Goal: Book appointment/travel/reservation

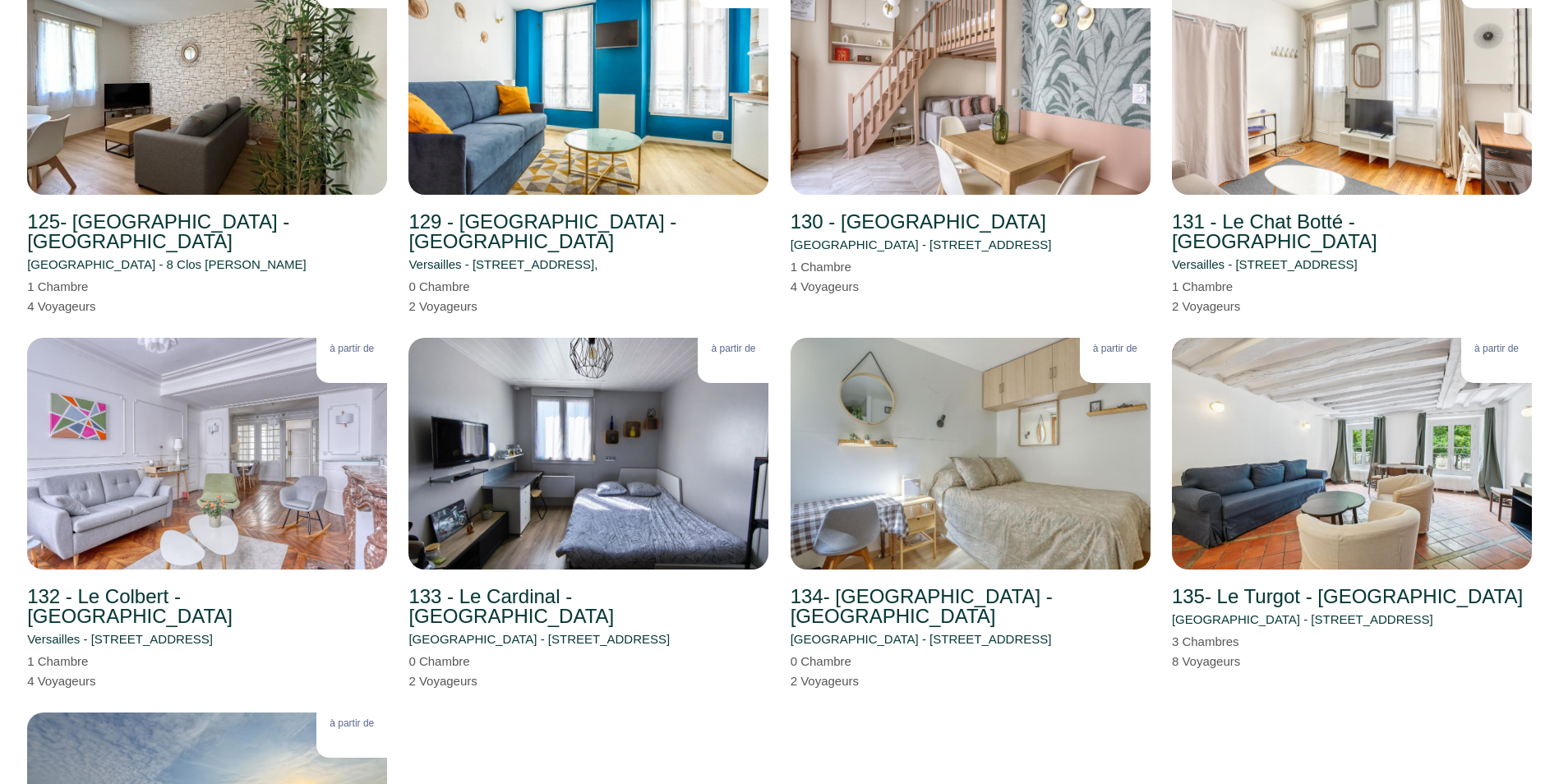
scroll to position [3986, 0]
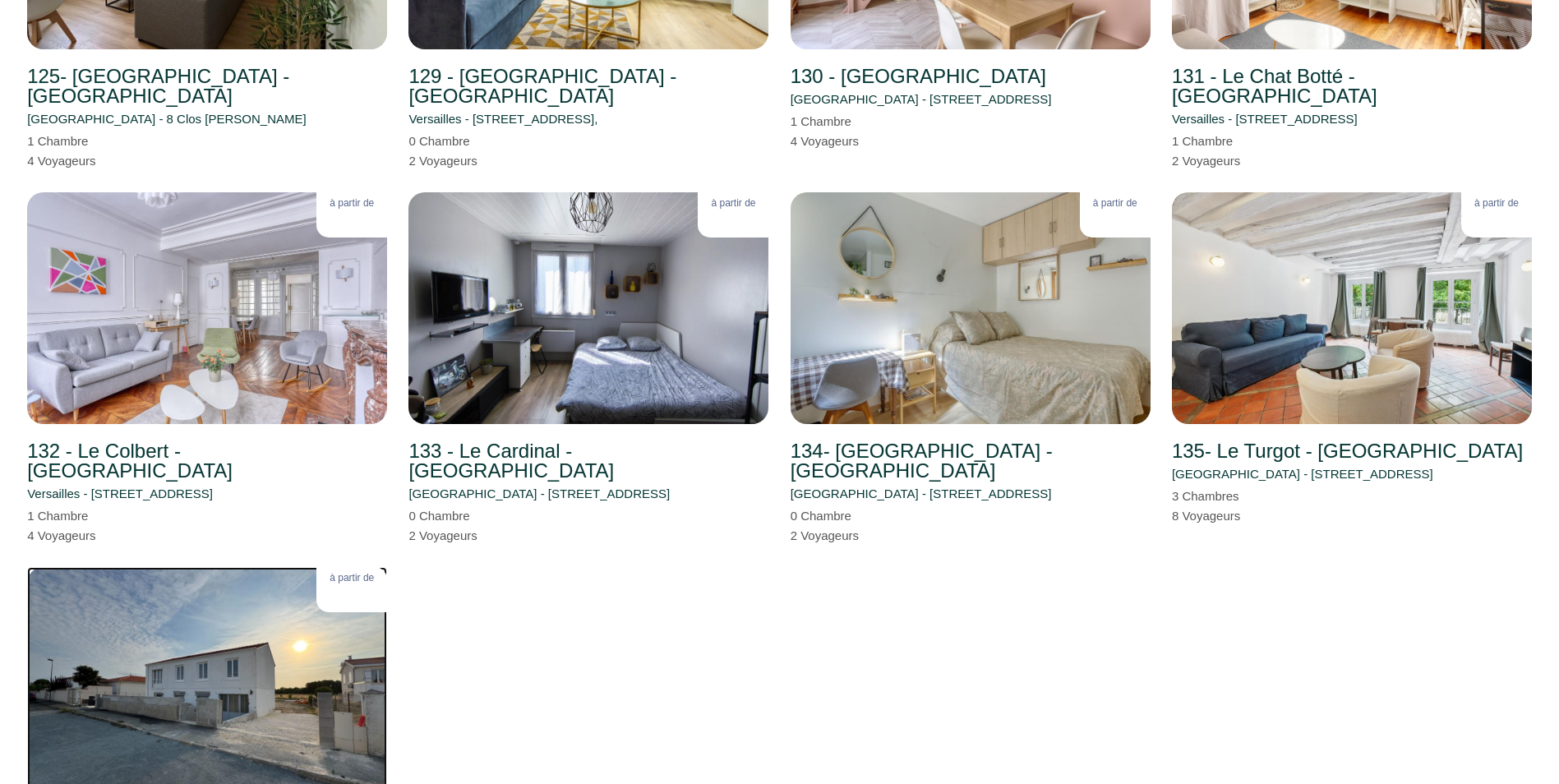
click at [170, 568] on img at bounding box center [207, 682] width 360 height 231
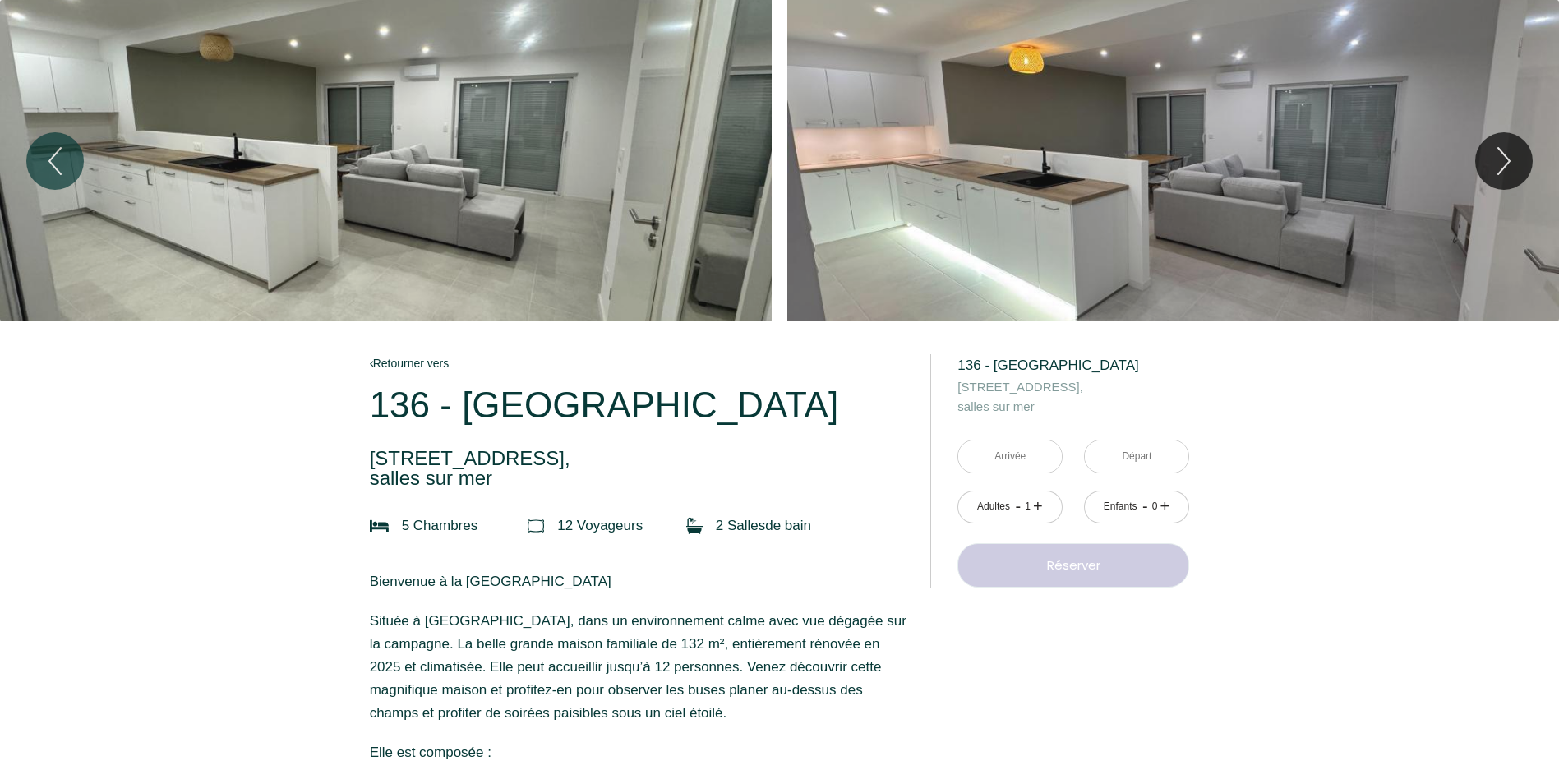
click at [352, 208] on div "Slideshow" at bounding box center [386, 160] width 772 height 322
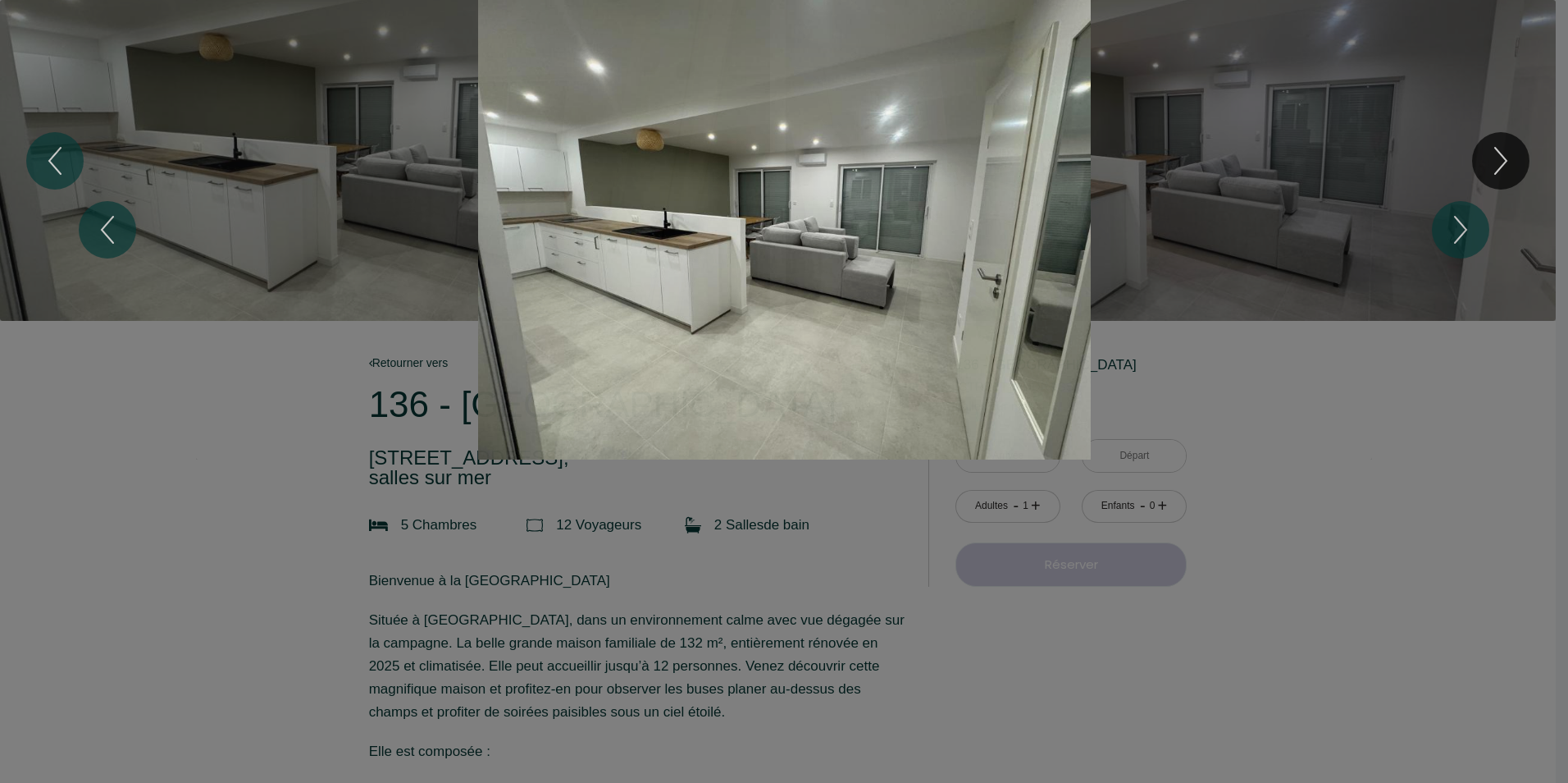
click at [822, 141] on div "Slideshow" at bounding box center [784, 229] width 1176 height 459
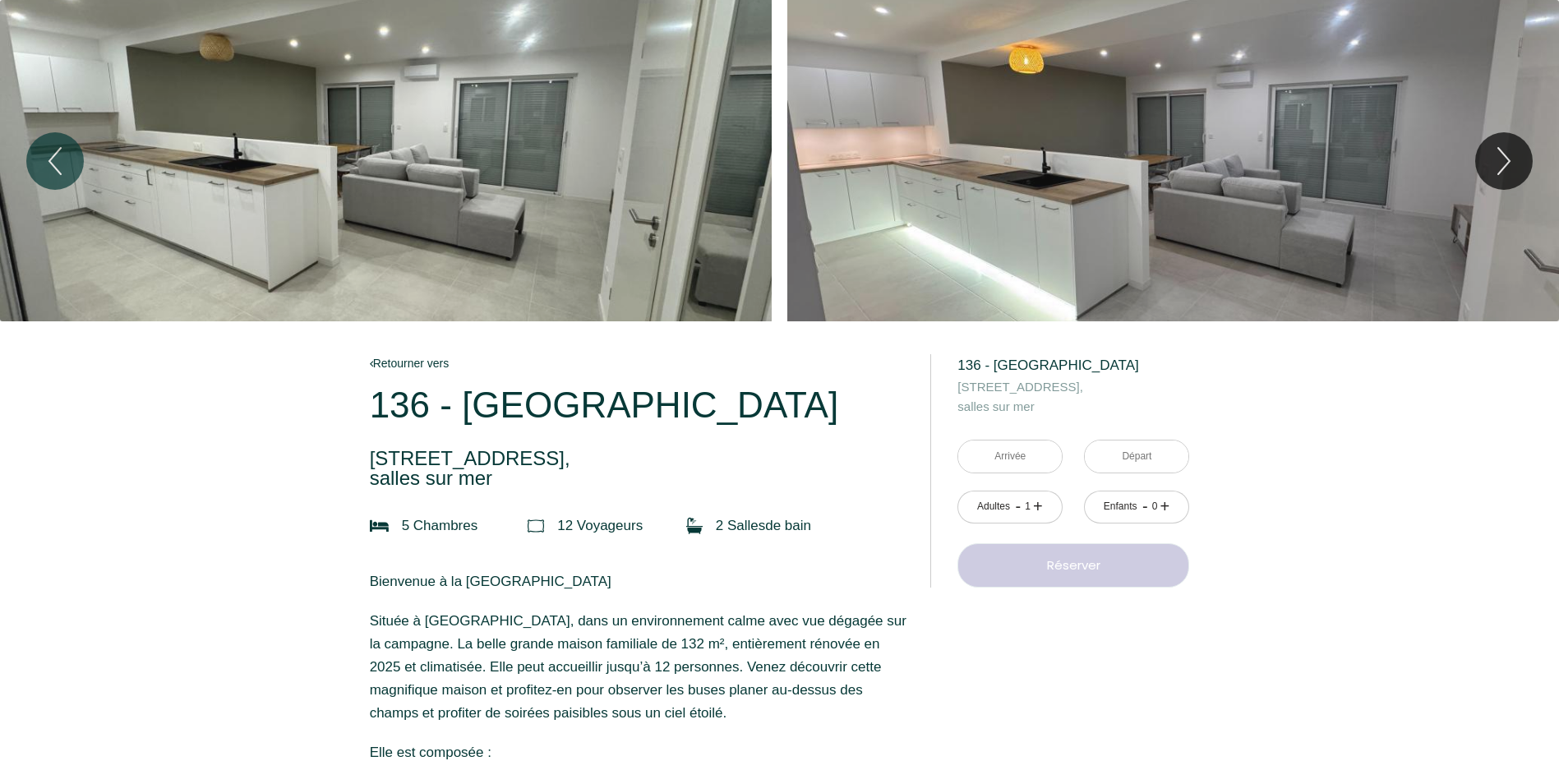
click at [1000, 164] on div "Slideshow" at bounding box center [1173, 160] width 772 height 322
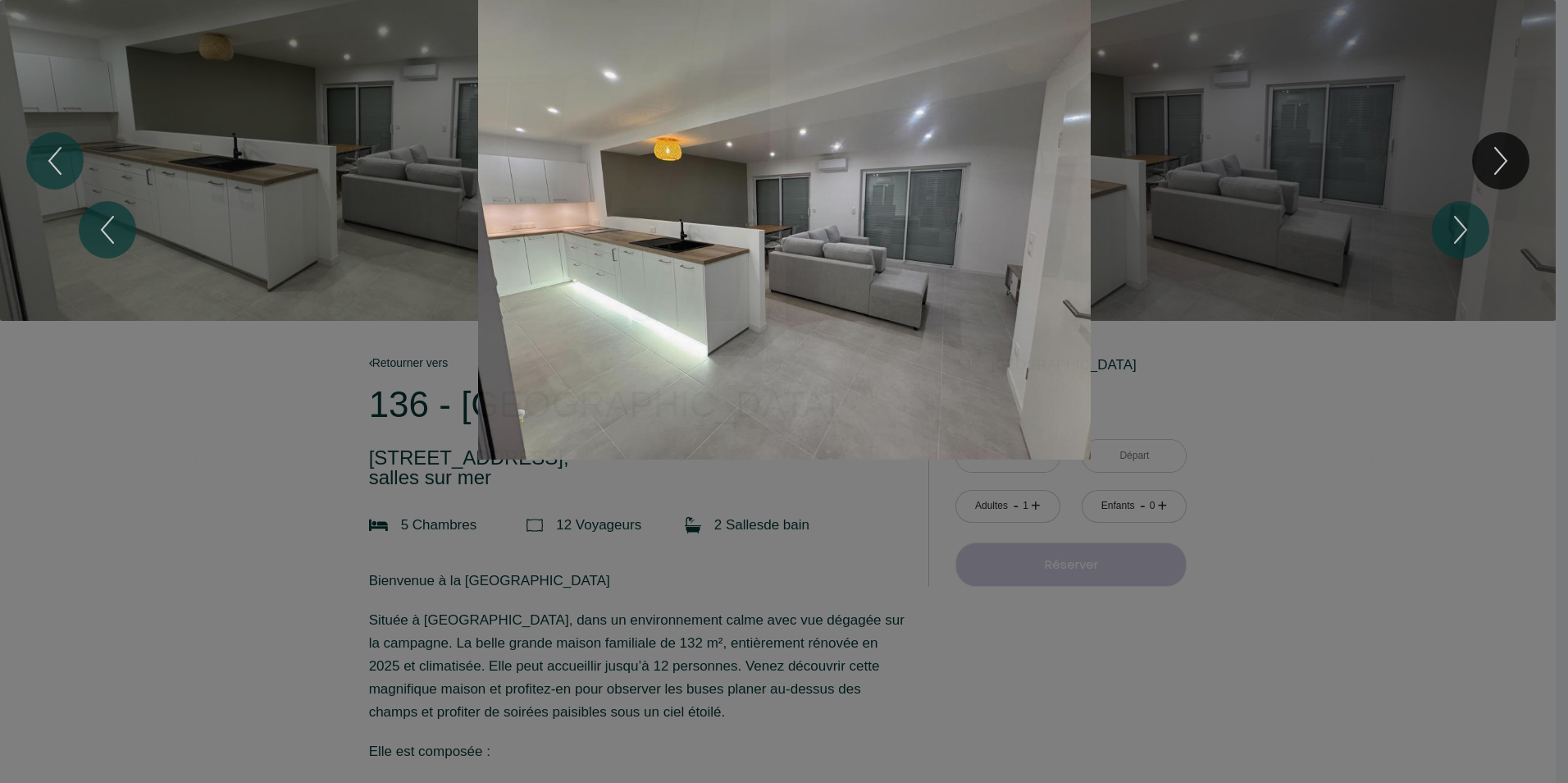
click at [1511, 265] on div "1 2 3 4 5 6 7 8 9 10 11 12" at bounding box center [784, 229] width 1568 height 459
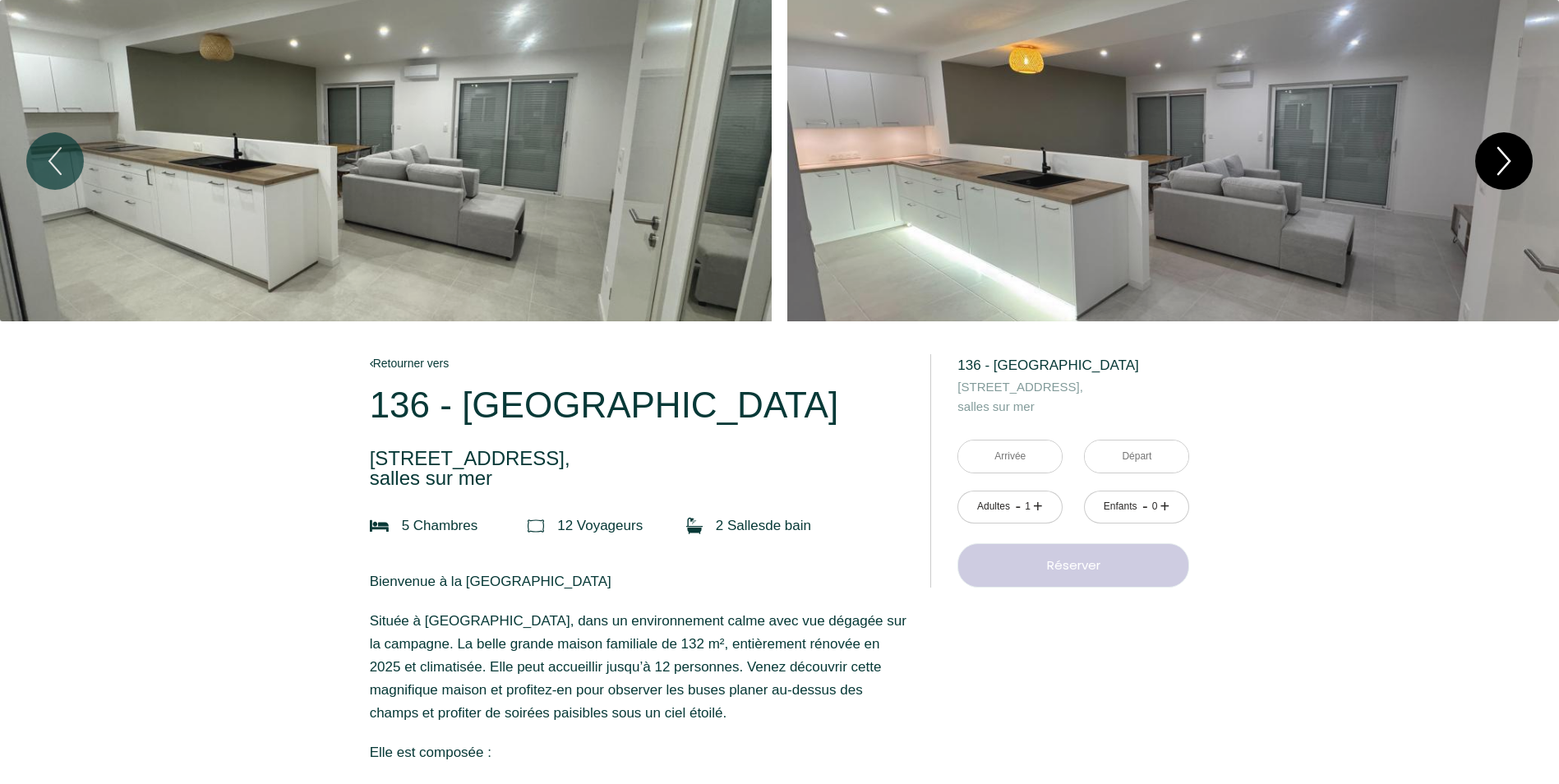
click at [1498, 171] on icon "Next" at bounding box center [1503, 161] width 35 height 50
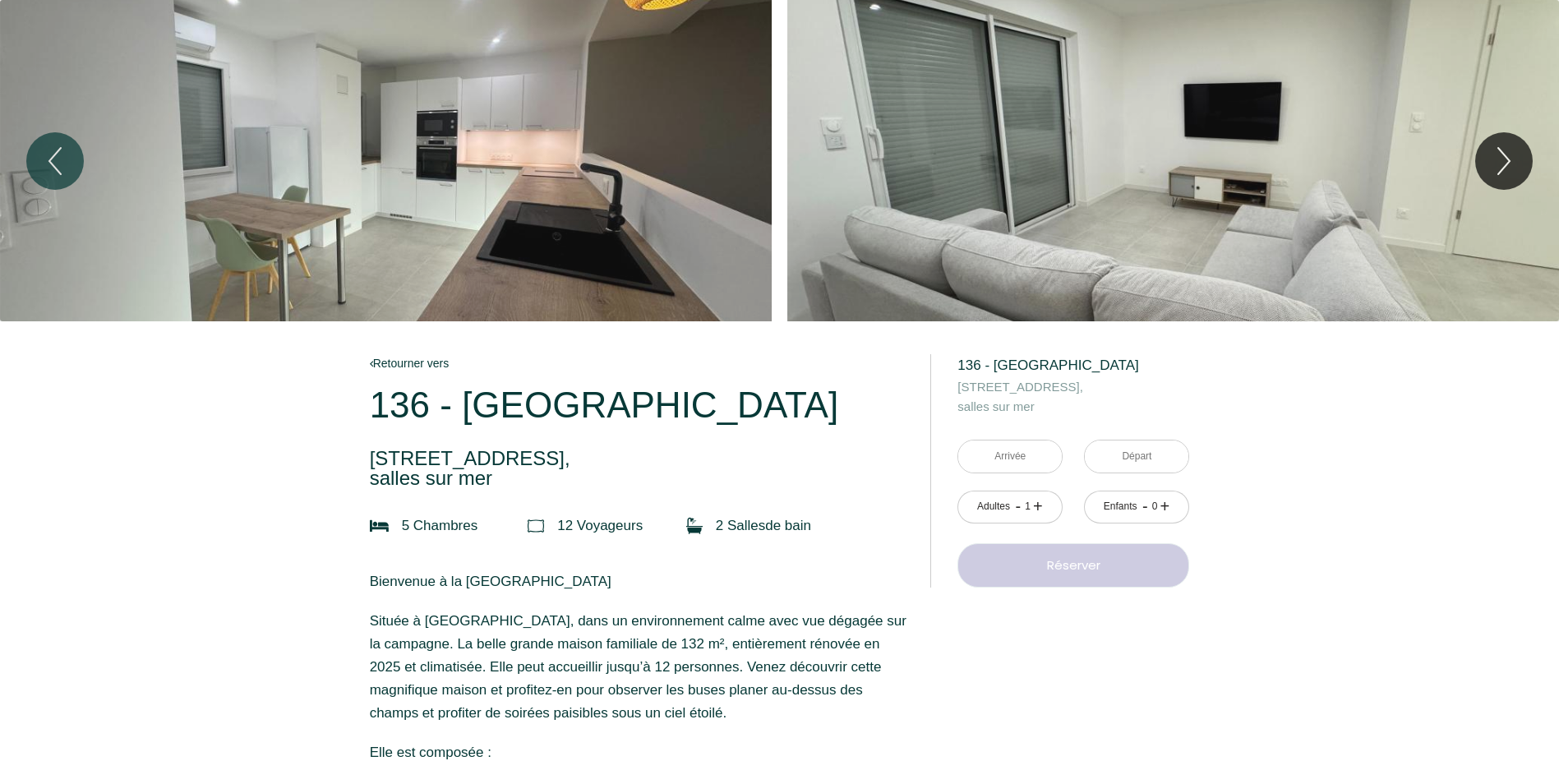
click at [447, 213] on div "Slideshow" at bounding box center [386, 160] width 772 height 322
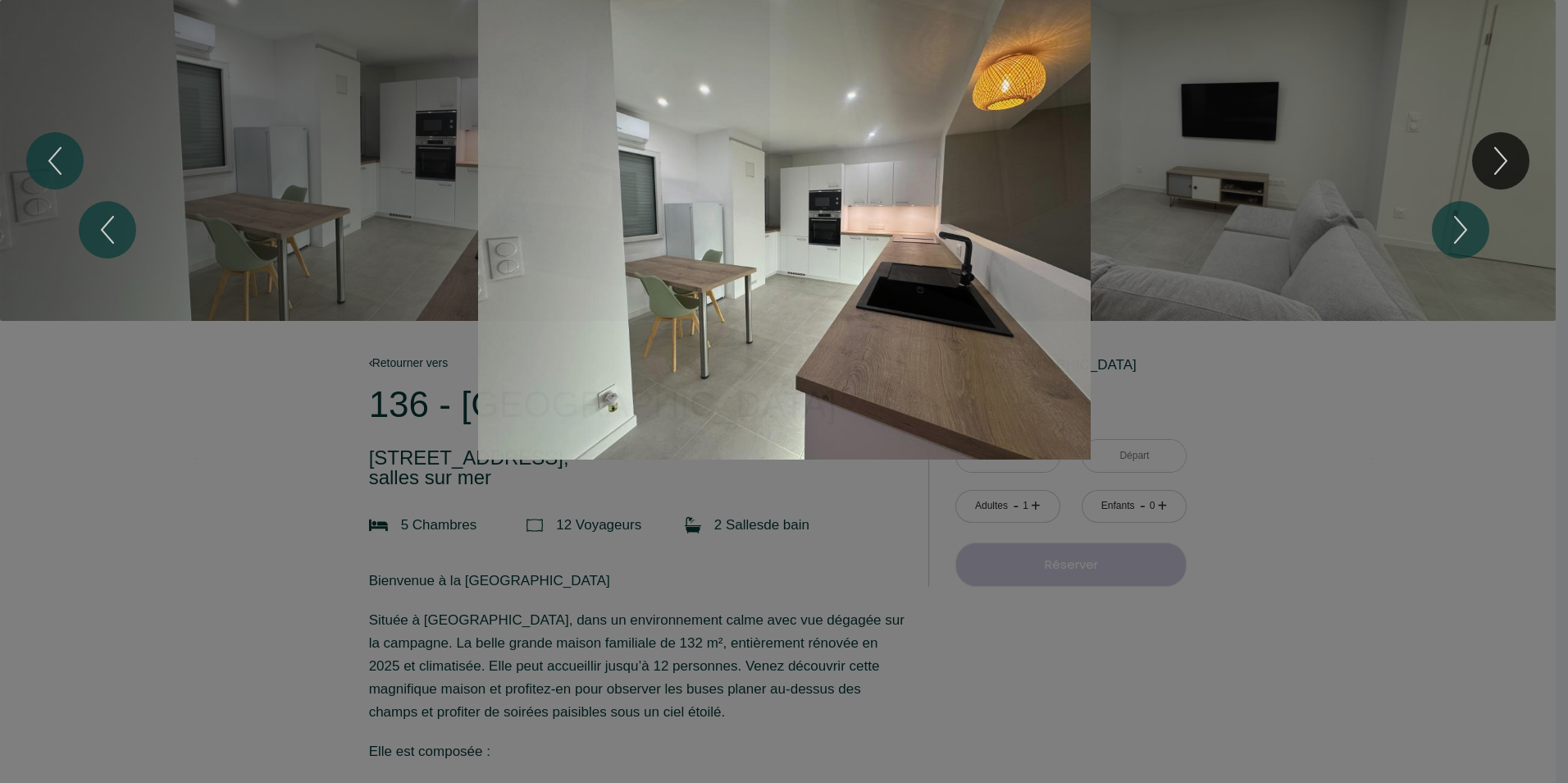
click at [1492, 170] on div "1 2 3 4 5 6 7 8 9 10 11 12" at bounding box center [784, 229] width 1568 height 459
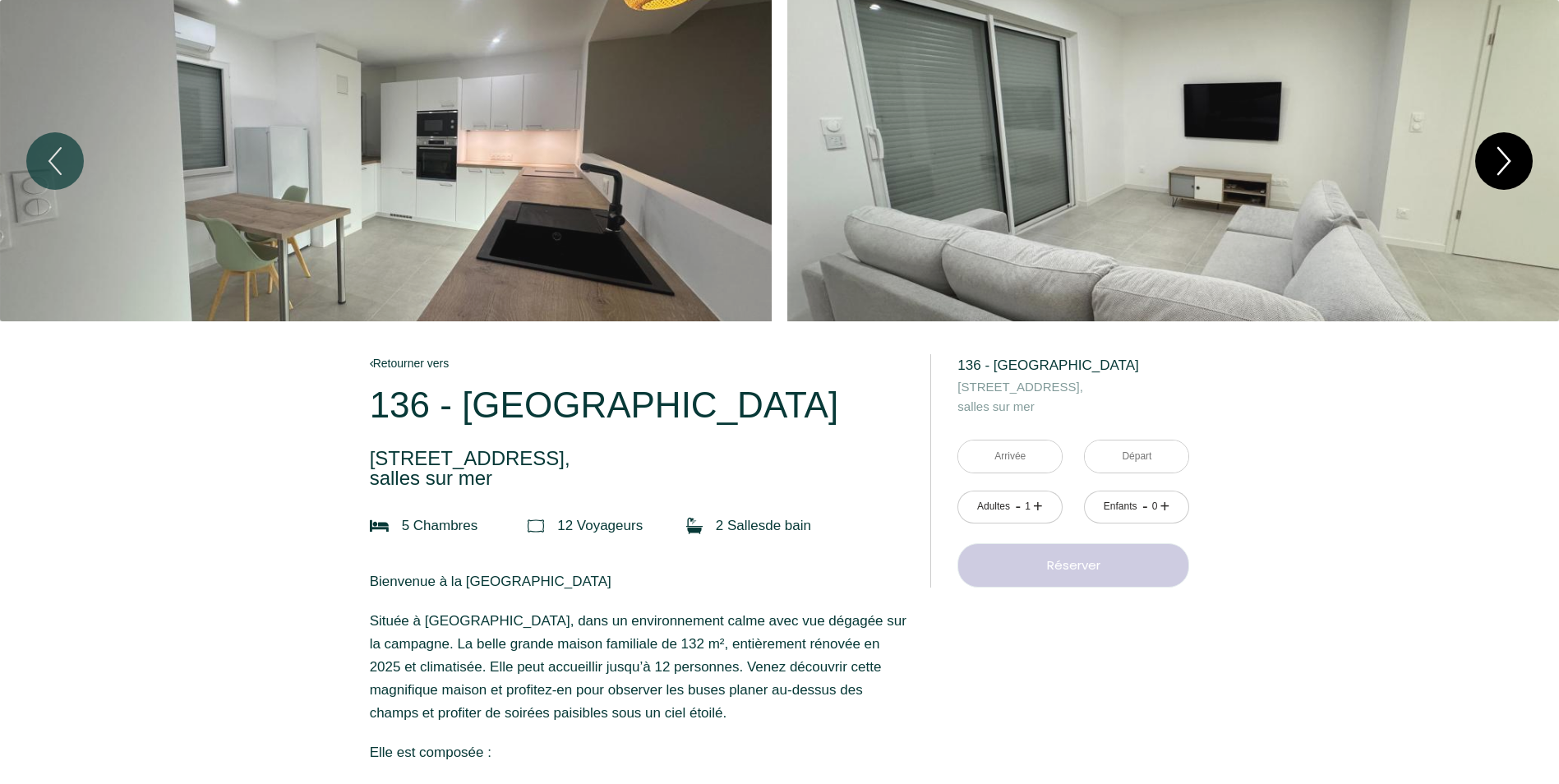
click at [1496, 170] on icon "Next" at bounding box center [1503, 161] width 35 height 50
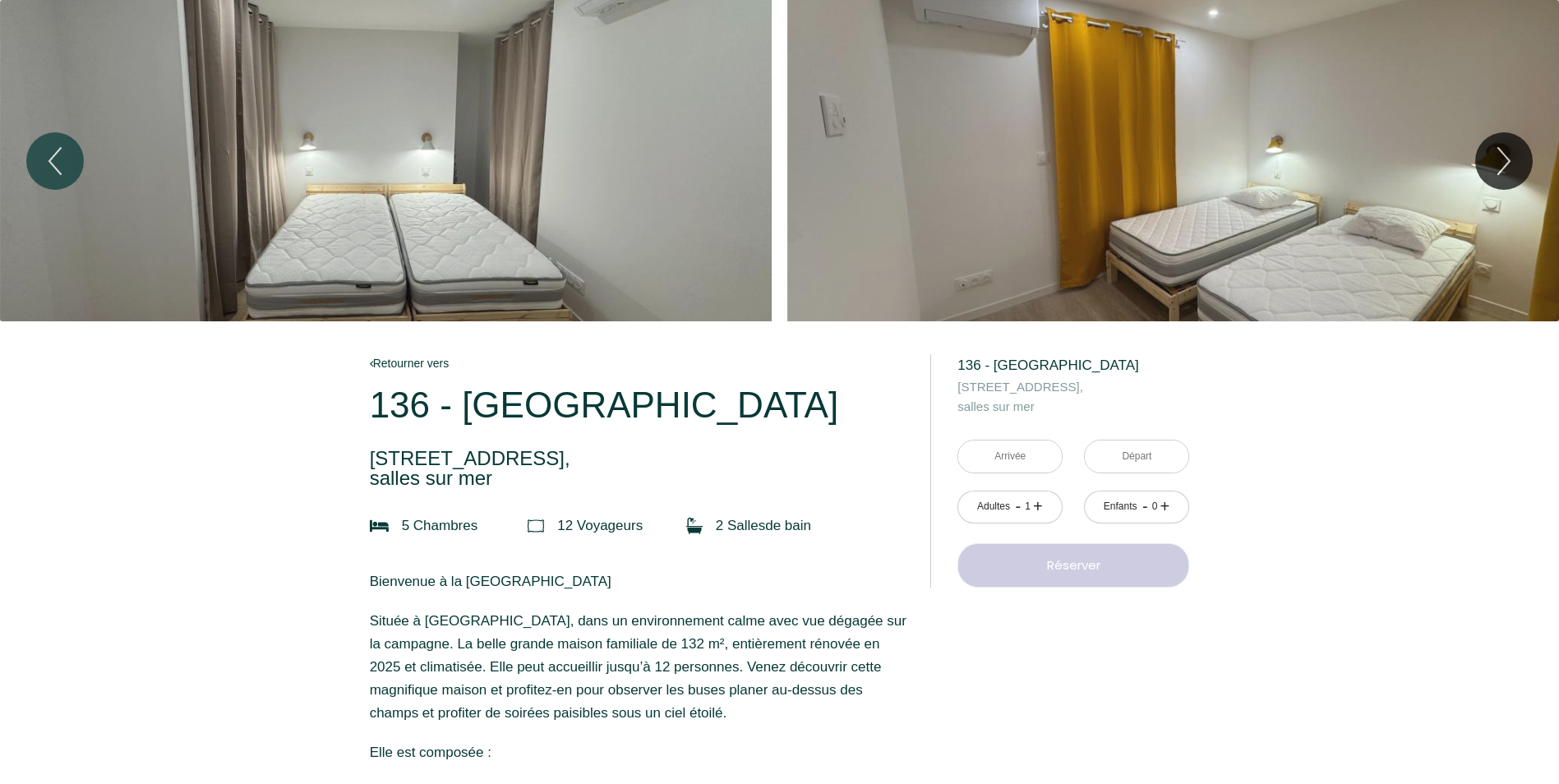
click at [1466, 180] on div "Slideshow" at bounding box center [1173, 160] width 772 height 322
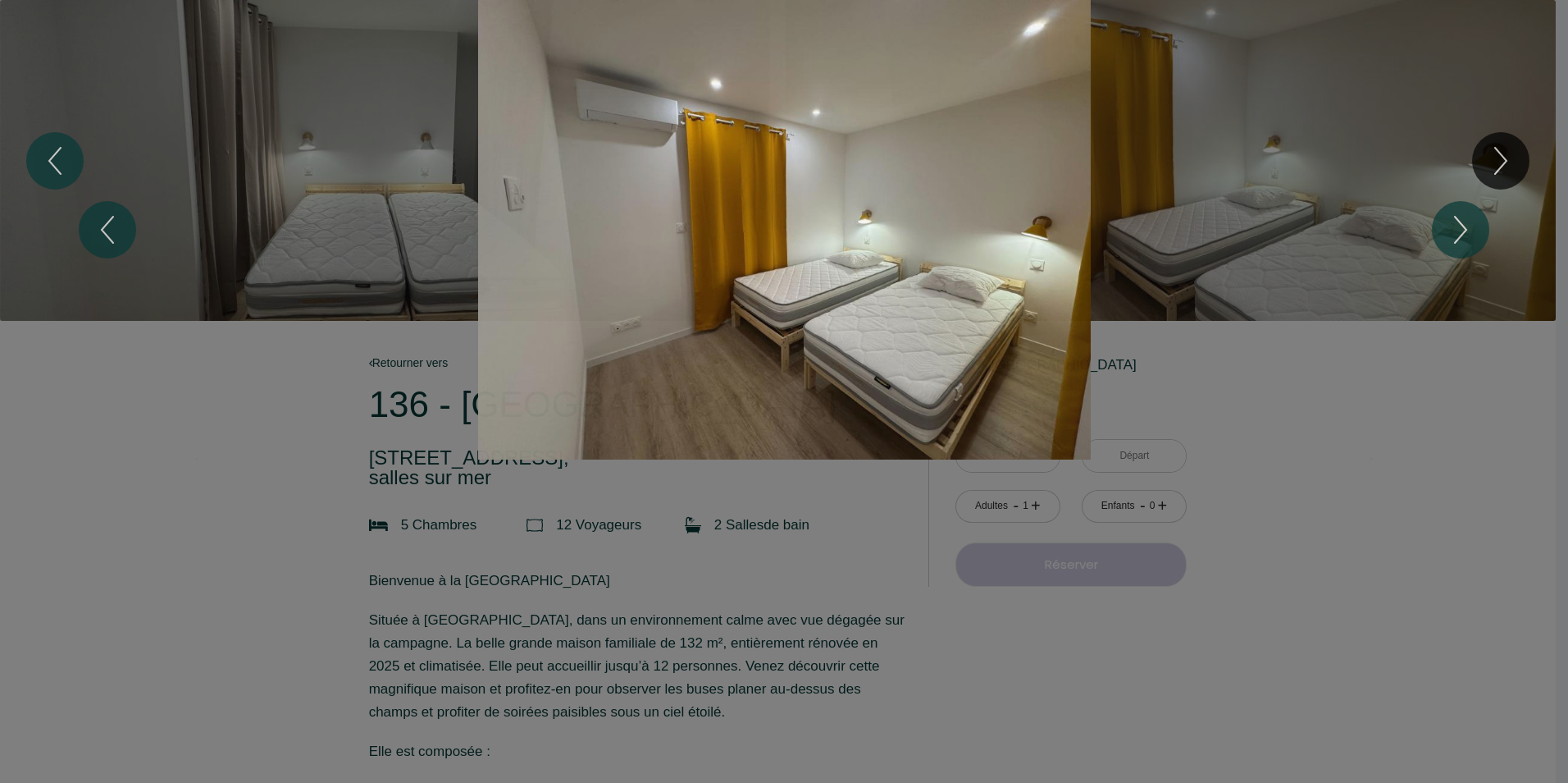
click at [1495, 159] on div "1 2 3 4 5 6 7 8 9 10 11 12" at bounding box center [784, 229] width 1568 height 459
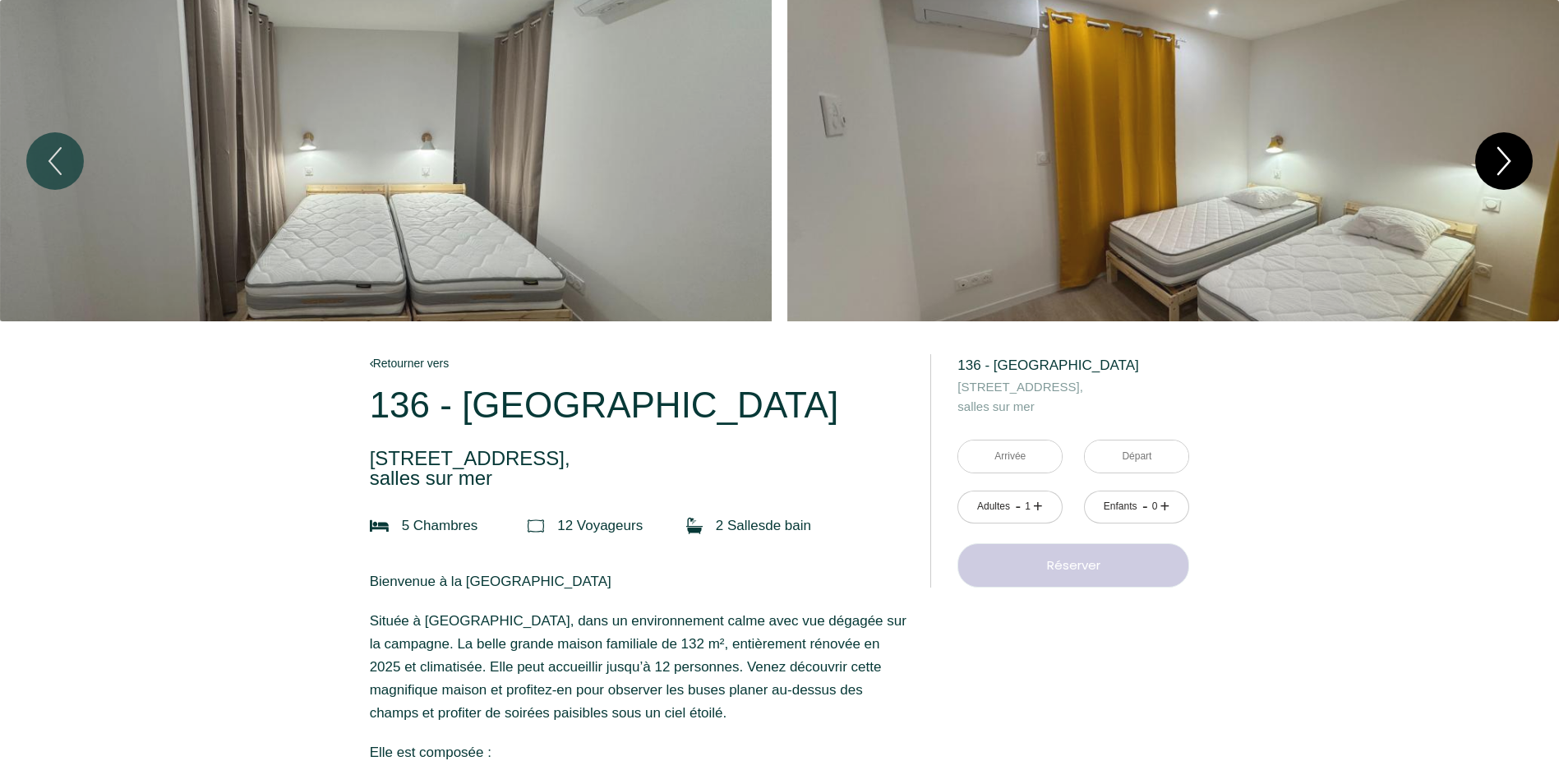
click at [1509, 163] on icon "Next" at bounding box center [1503, 161] width 35 height 50
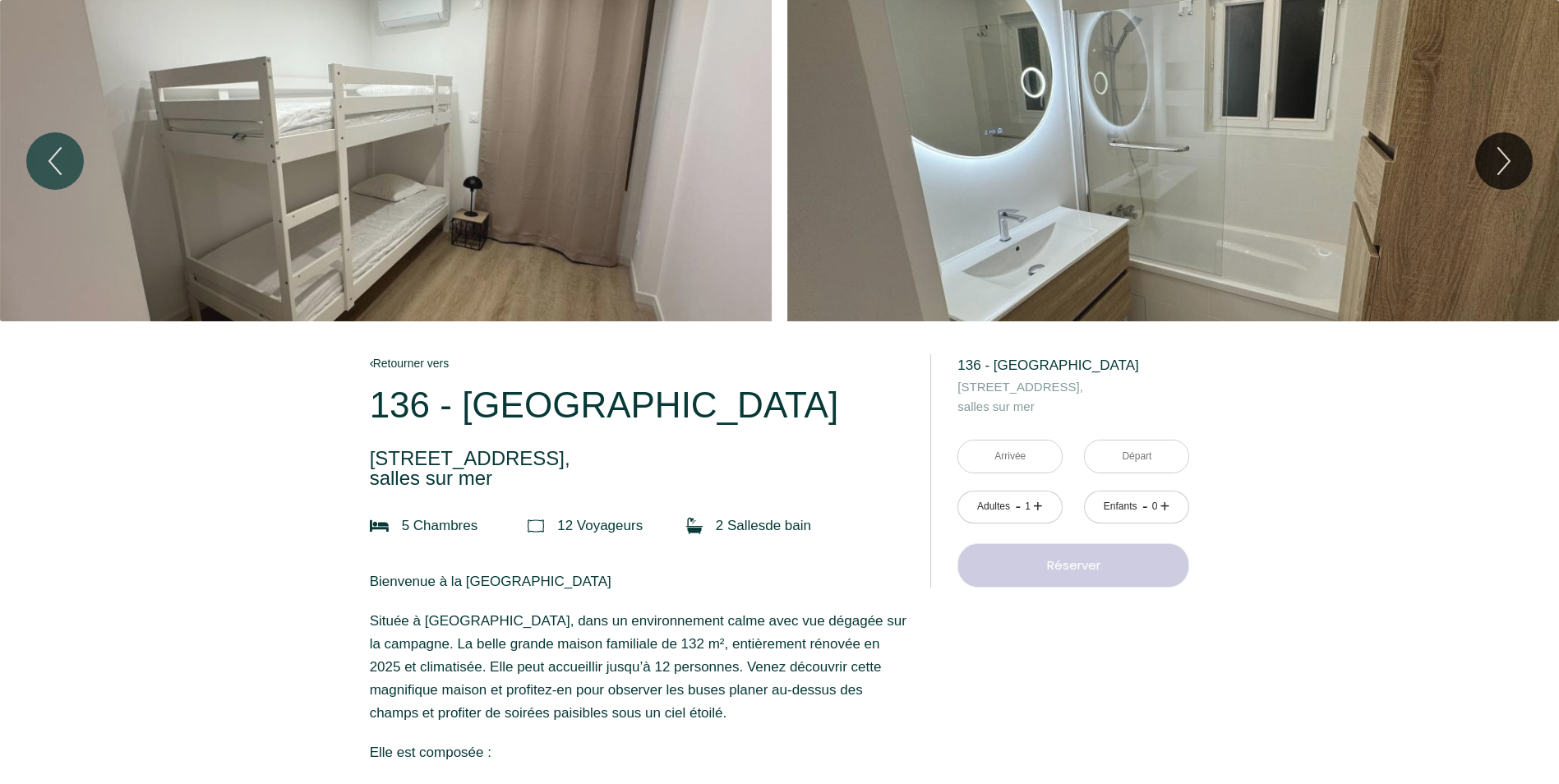
click at [1267, 159] on div "Slideshow" at bounding box center [1173, 160] width 772 height 322
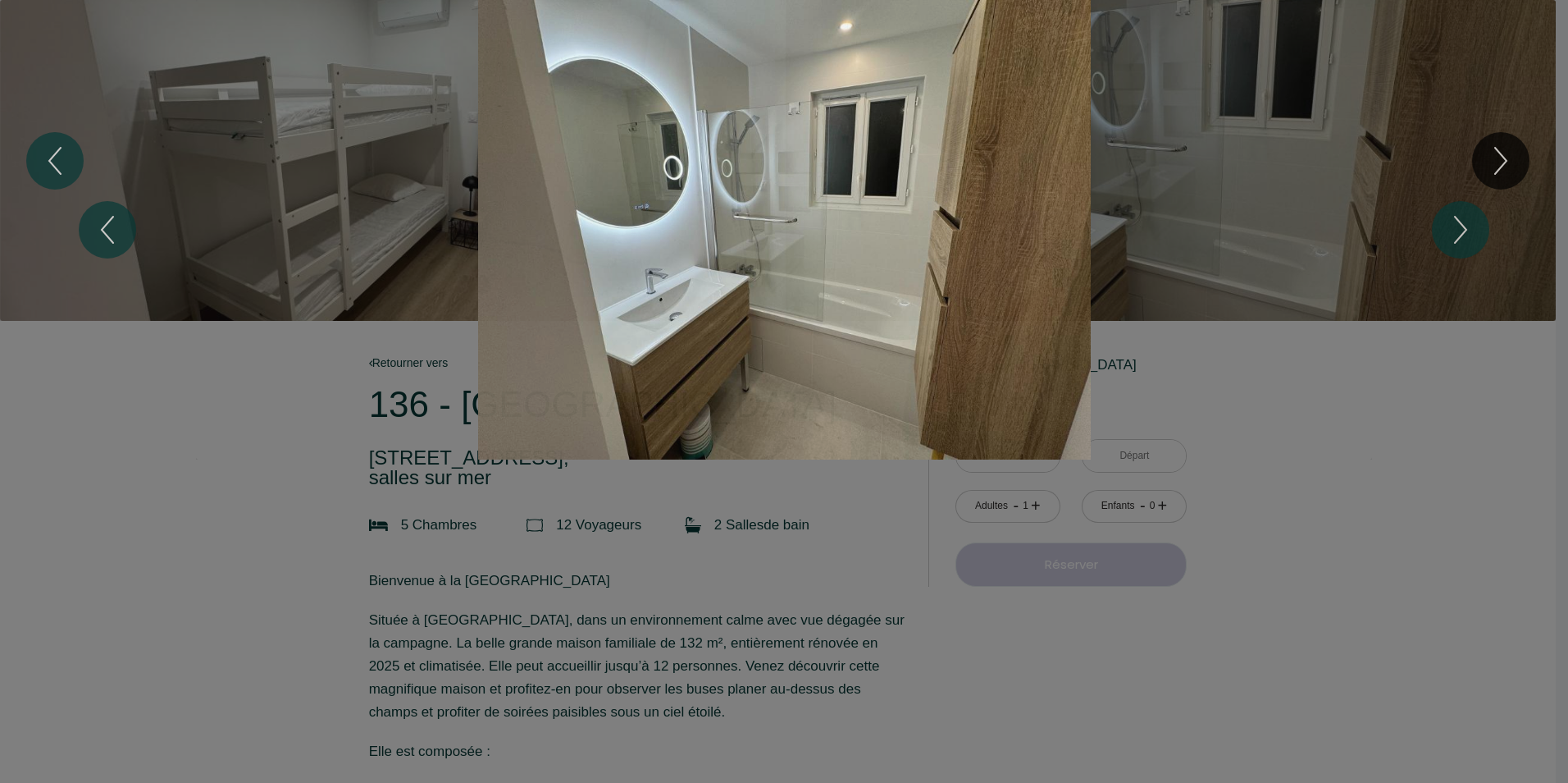
click at [1495, 157] on div "1 2 3 4 5 6 7 8 9 10 11 12" at bounding box center [784, 229] width 1568 height 459
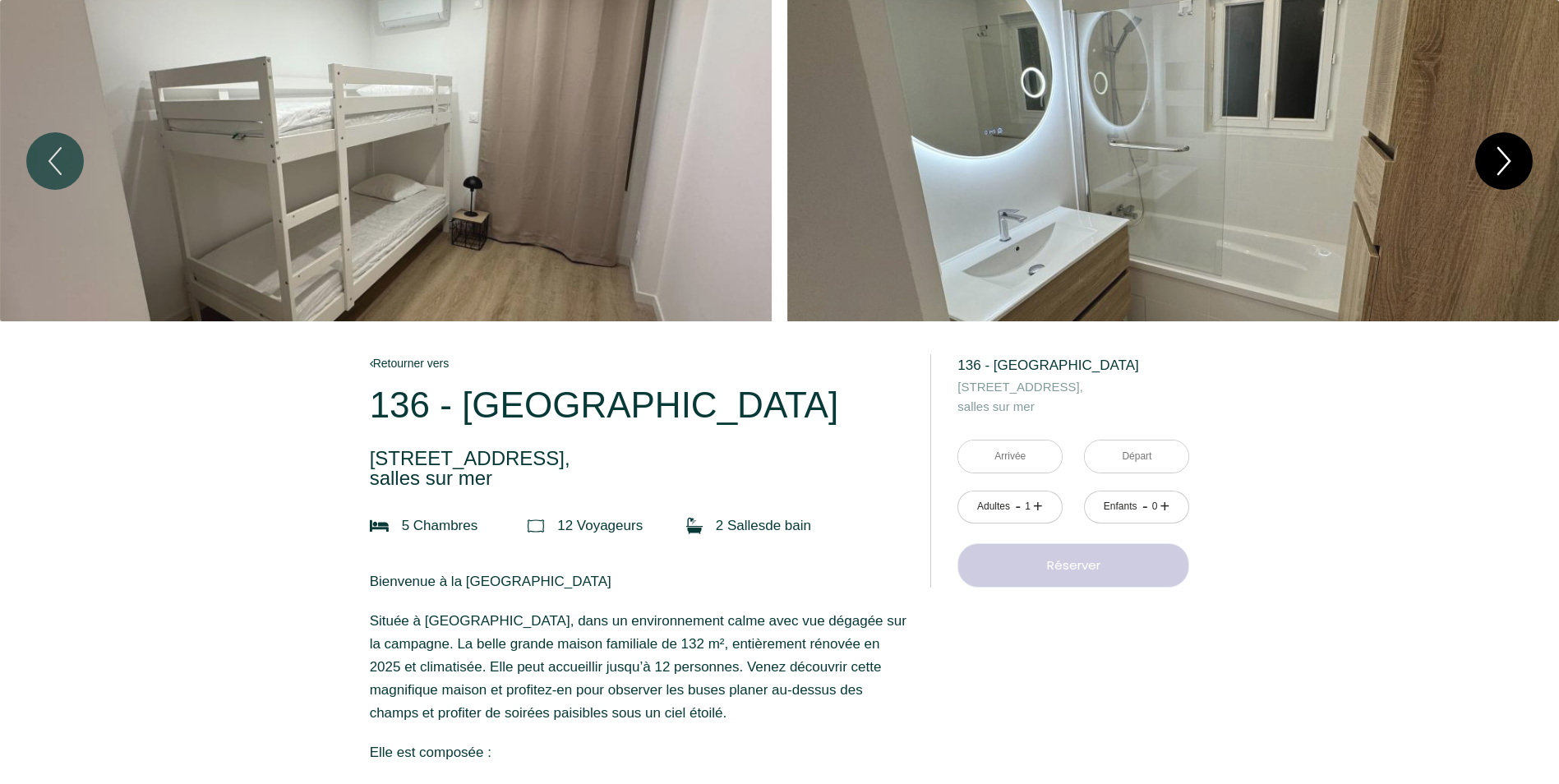
click at [1500, 159] on icon "Next" at bounding box center [1503, 161] width 35 height 50
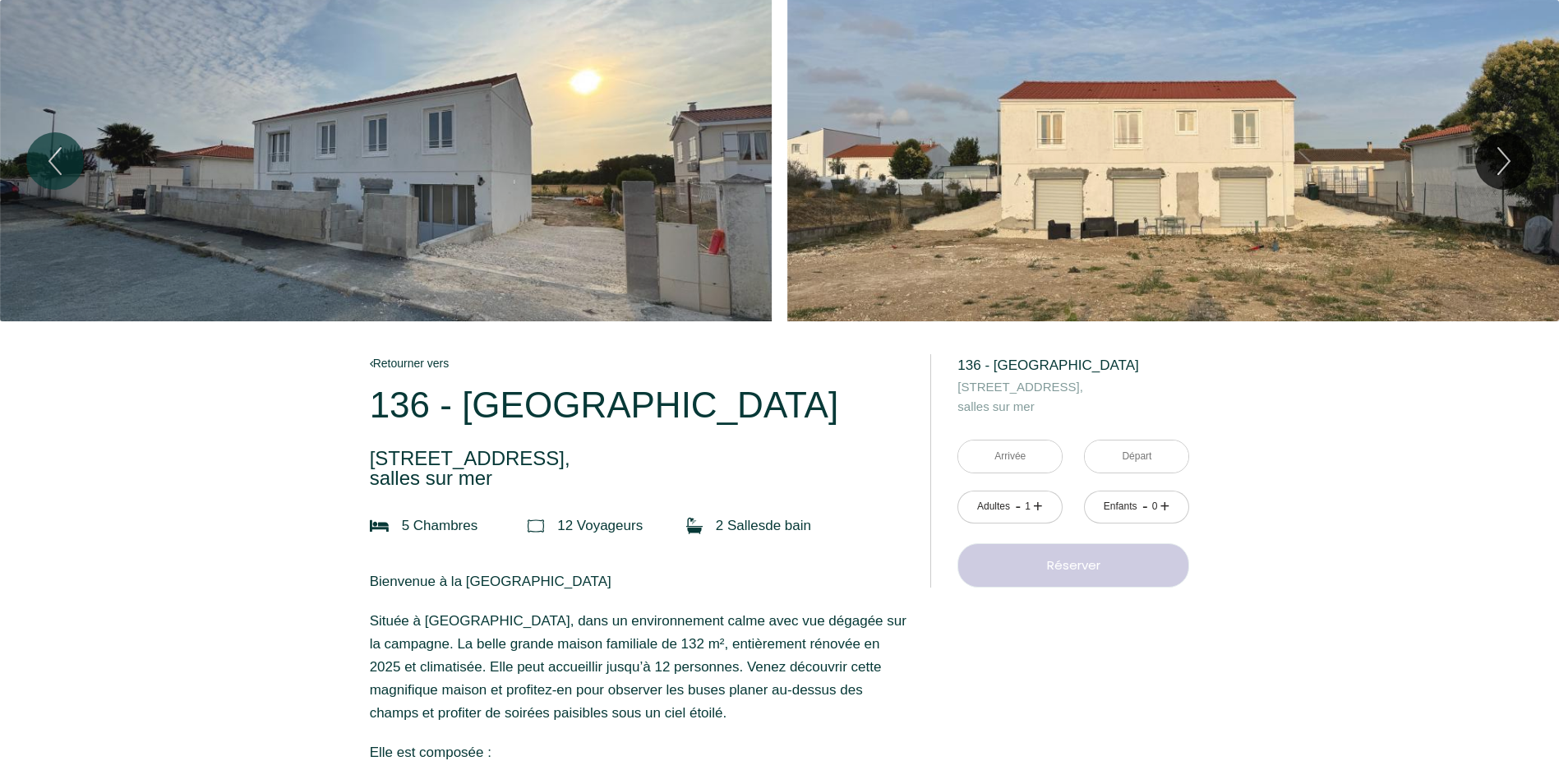
click at [521, 180] on div "Slideshow" at bounding box center [386, 160] width 772 height 322
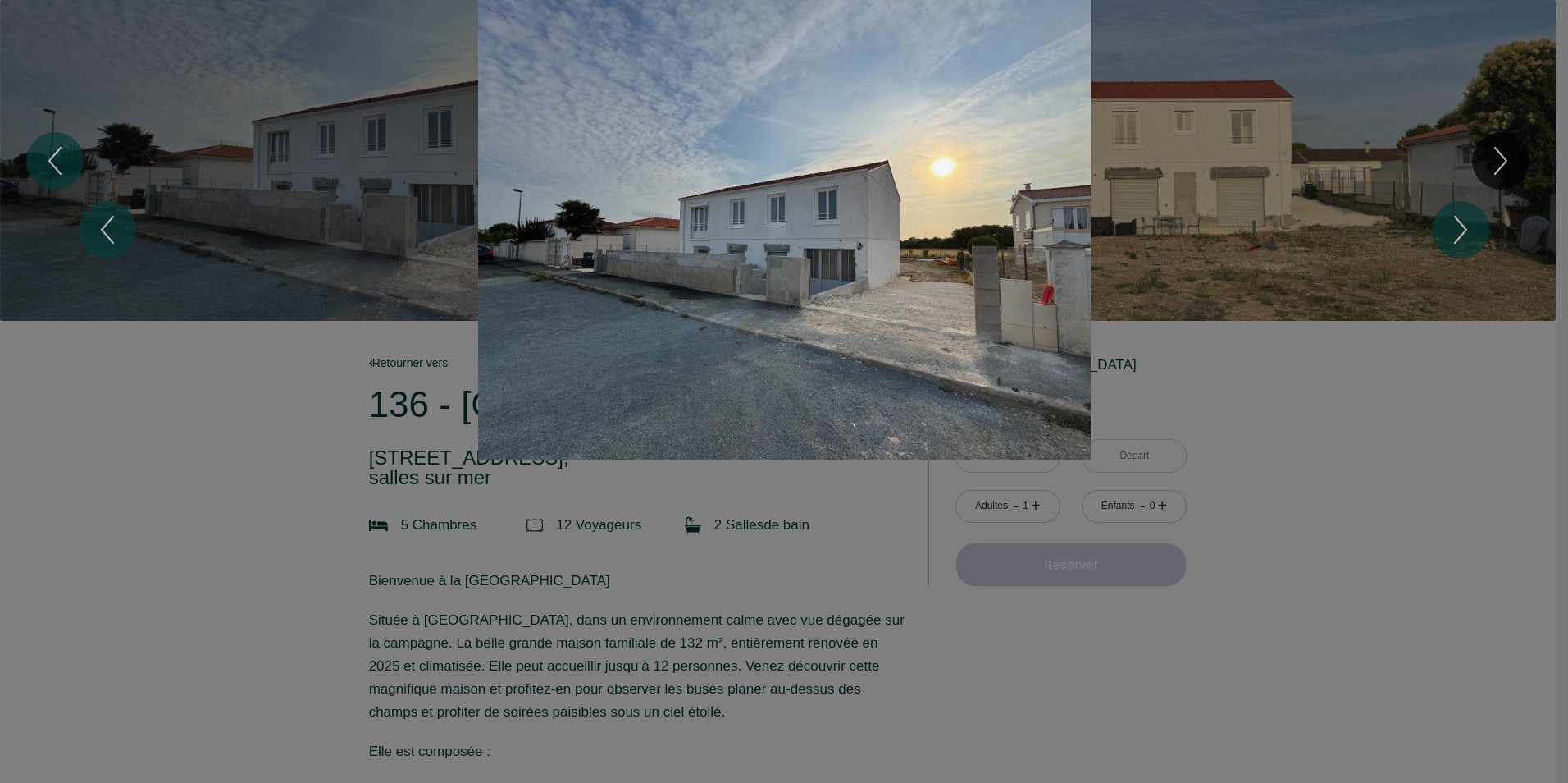
click at [1494, 220] on div "1 2 3 4 5 6 7 8 9 10 11 12" at bounding box center [784, 229] width 1568 height 459
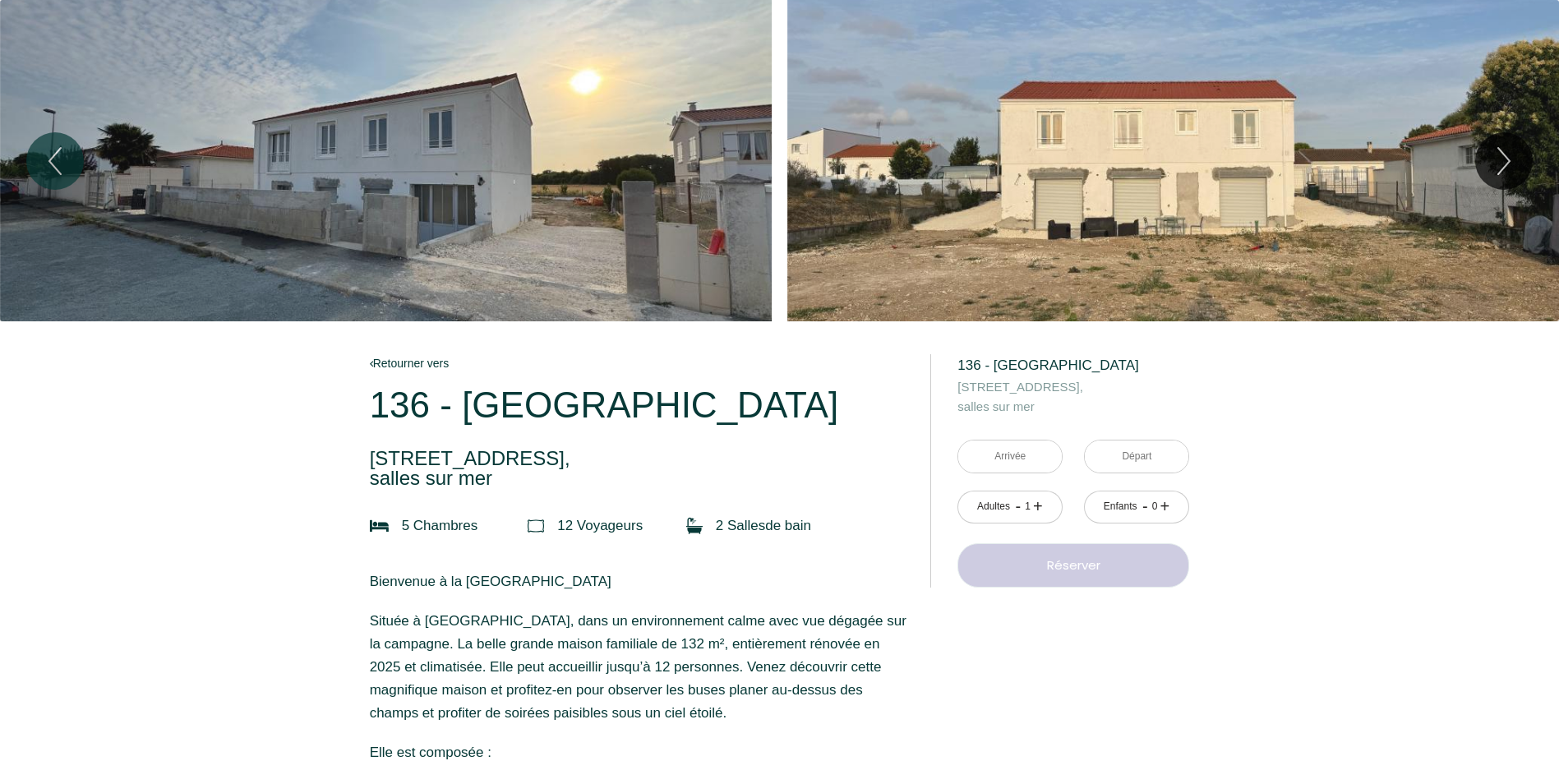
click at [1267, 221] on div "Slideshow" at bounding box center [1173, 160] width 772 height 322
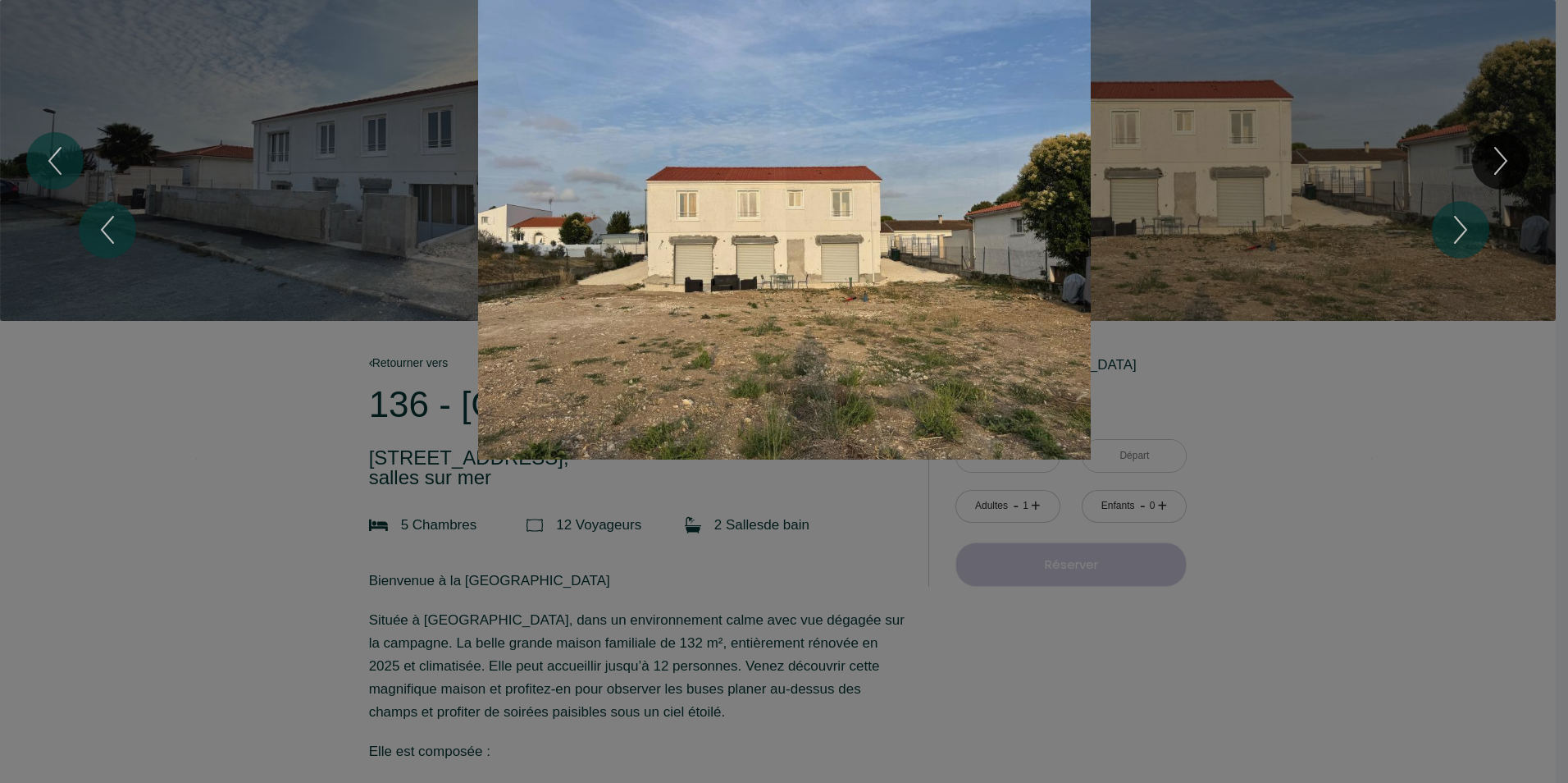
click at [1490, 181] on div "1 2 3 4 5 6 7 8 9 10 11 12" at bounding box center [784, 229] width 1568 height 459
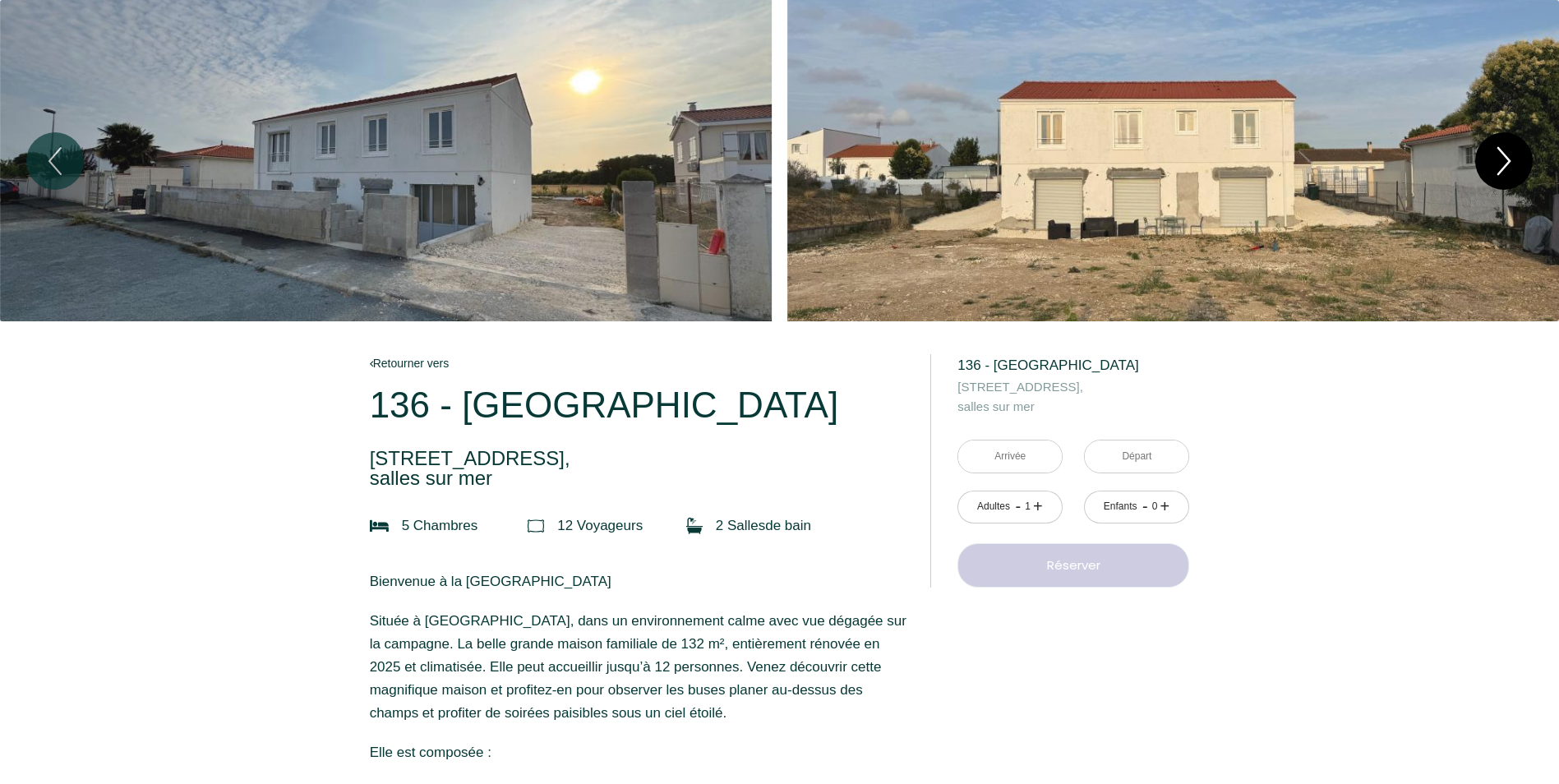
click at [1505, 159] on icon "Next" at bounding box center [1503, 161] width 35 height 50
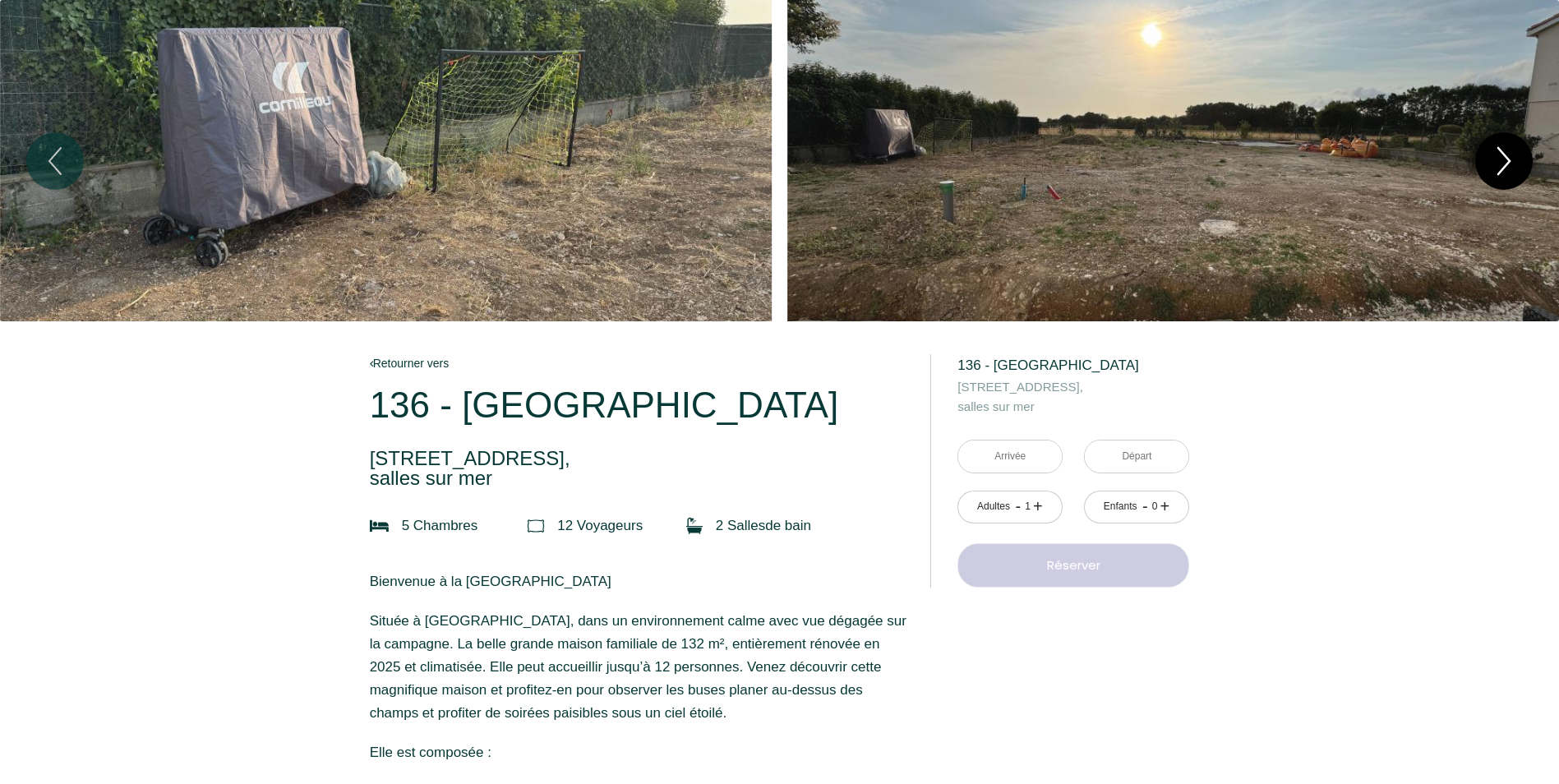
click at [1503, 159] on icon "Next" at bounding box center [1503, 161] width 35 height 50
